Goal: Navigation & Orientation: Understand site structure

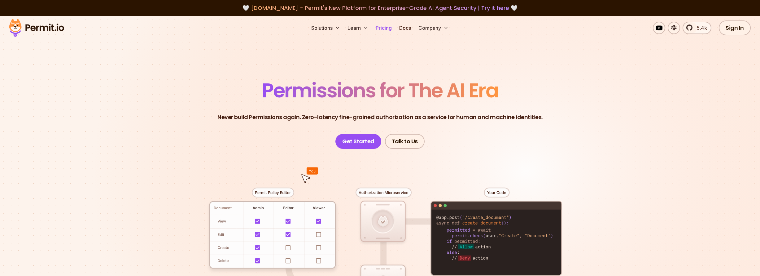
click at [384, 32] on link "Pricing" at bounding box center [383, 28] width 21 height 12
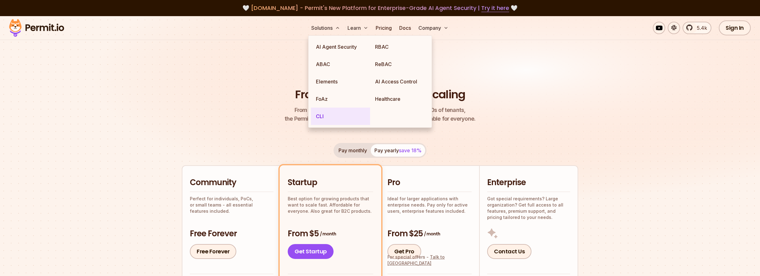
click at [332, 116] on link "CLI" at bounding box center [340, 115] width 59 height 17
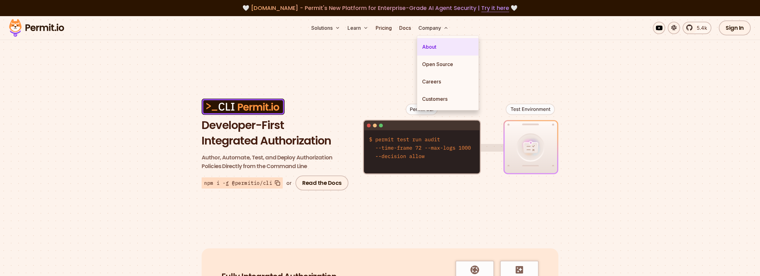
click at [430, 47] on link "About" at bounding box center [447, 46] width 61 height 17
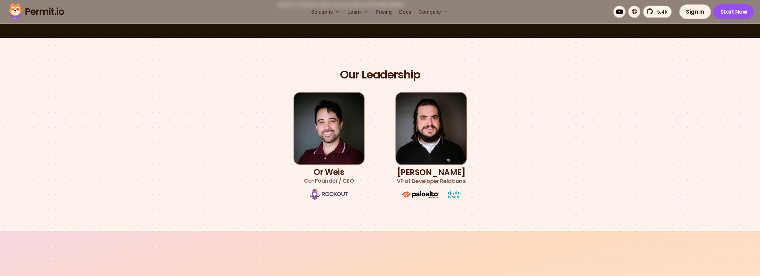
scroll to position [313, 0]
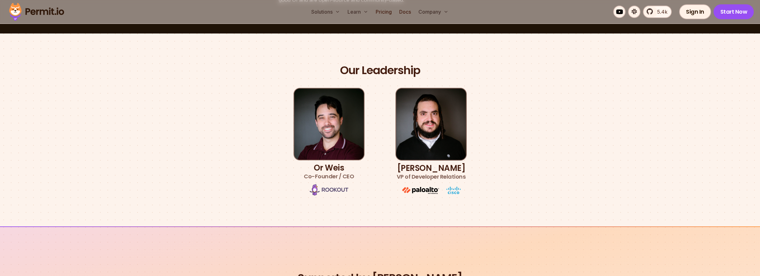
click at [336, 190] on img at bounding box center [329, 190] width 39 height 12
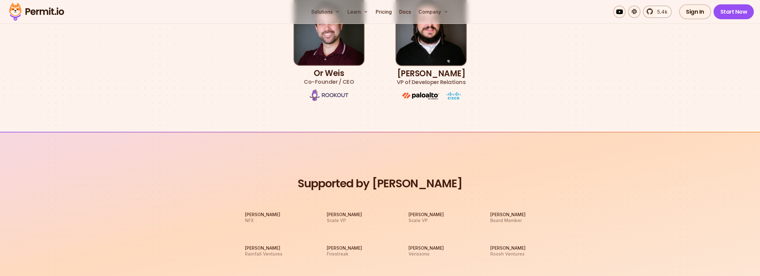
scroll to position [401, 0]
